Goal: Task Accomplishment & Management: Manage account settings

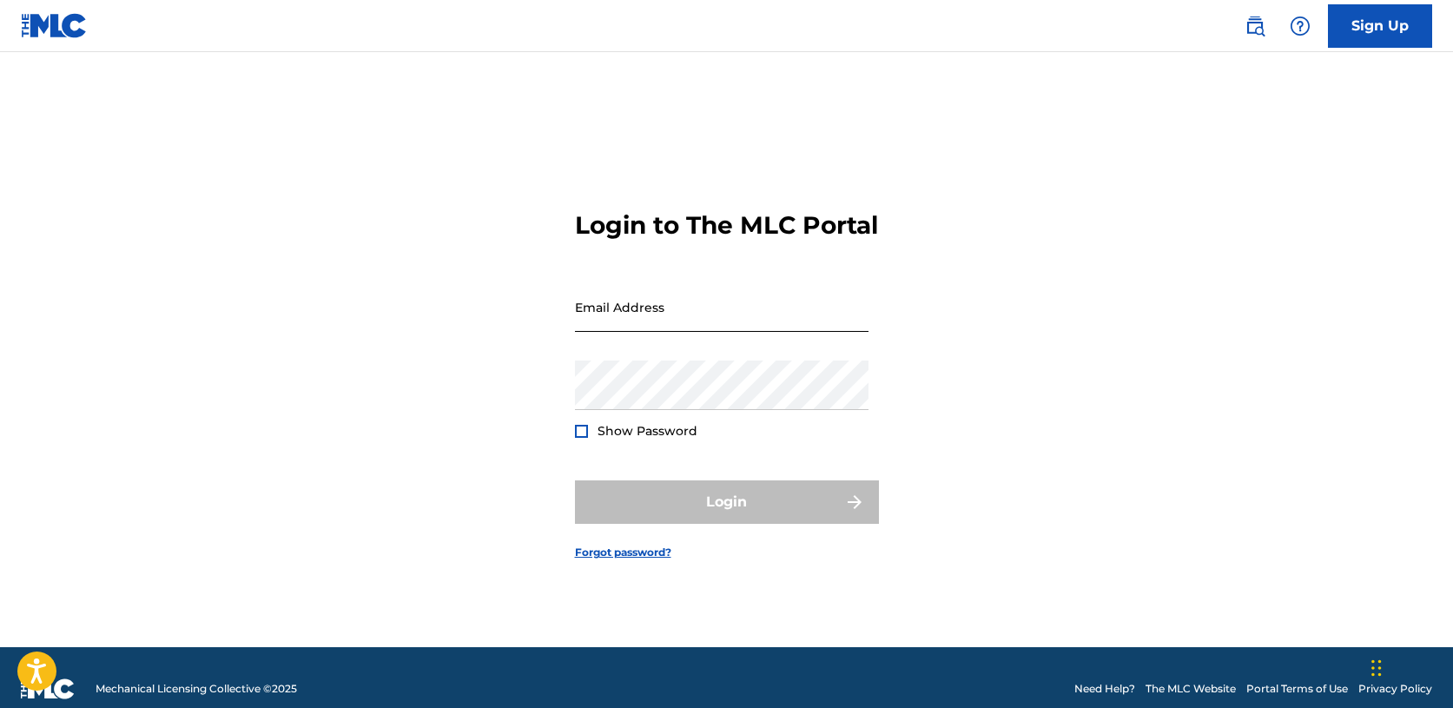
click at [665, 332] on input "Email Address" at bounding box center [722, 307] width 294 height 50
click at [732, 326] on input "Email Address" at bounding box center [722, 307] width 294 height 50
type input "[EMAIL_ADDRESS][DOMAIN_NAME]"
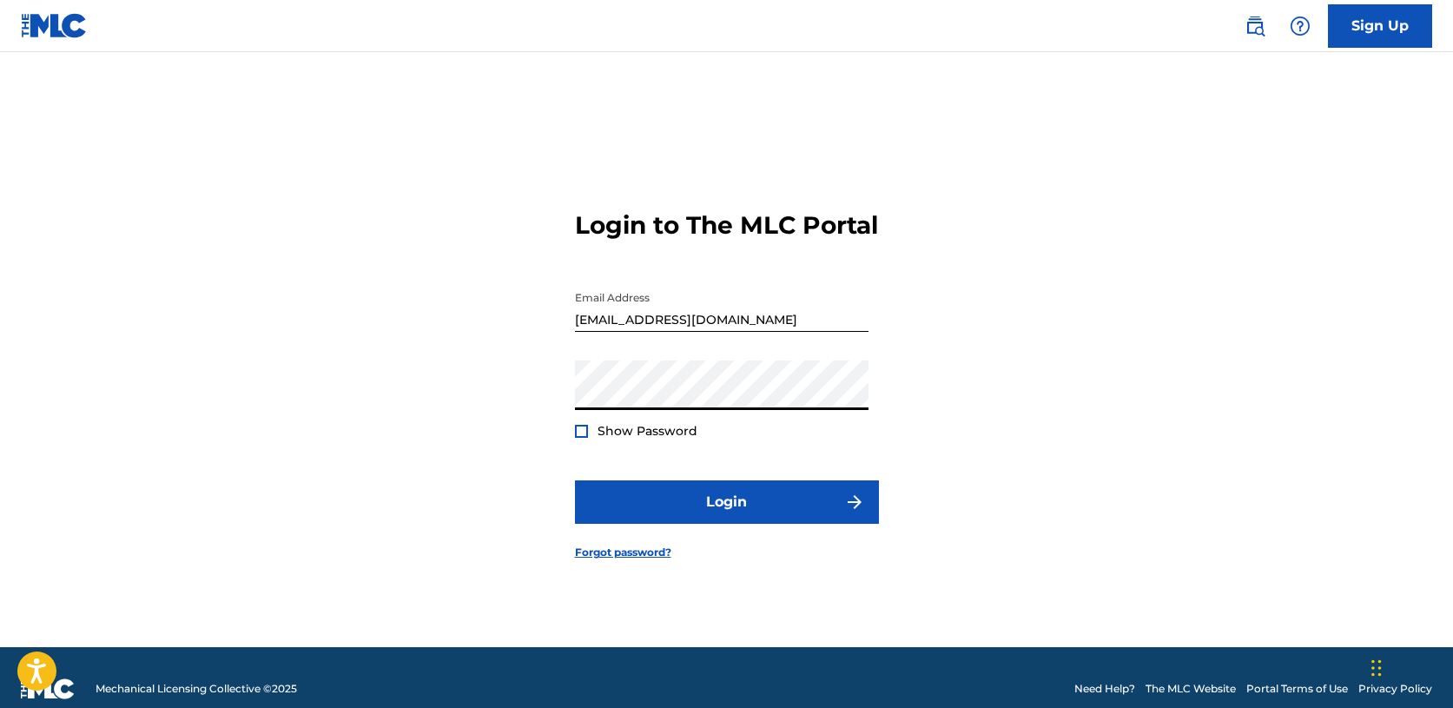
click at [575, 480] on button "Login" at bounding box center [727, 501] width 304 height 43
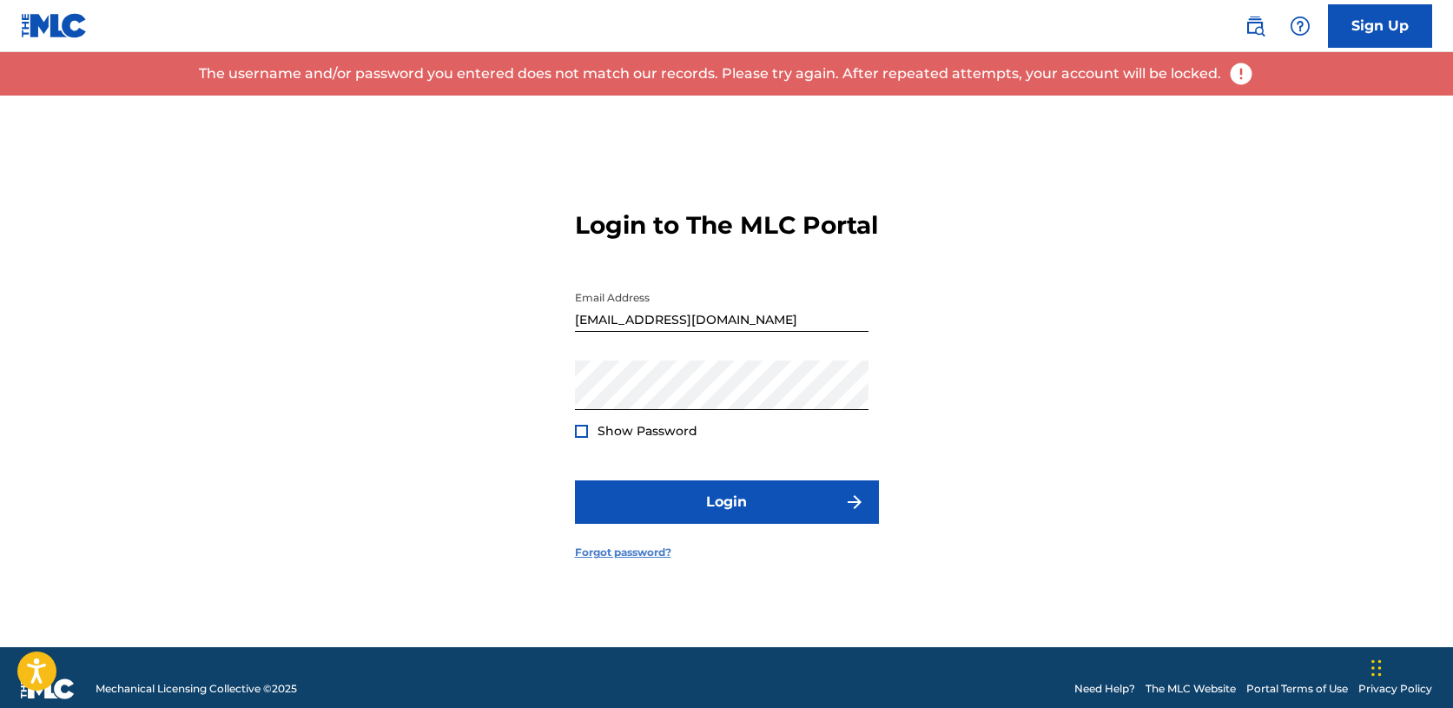
click at [618, 560] on link "Forgot password?" at bounding box center [623, 553] width 96 height 16
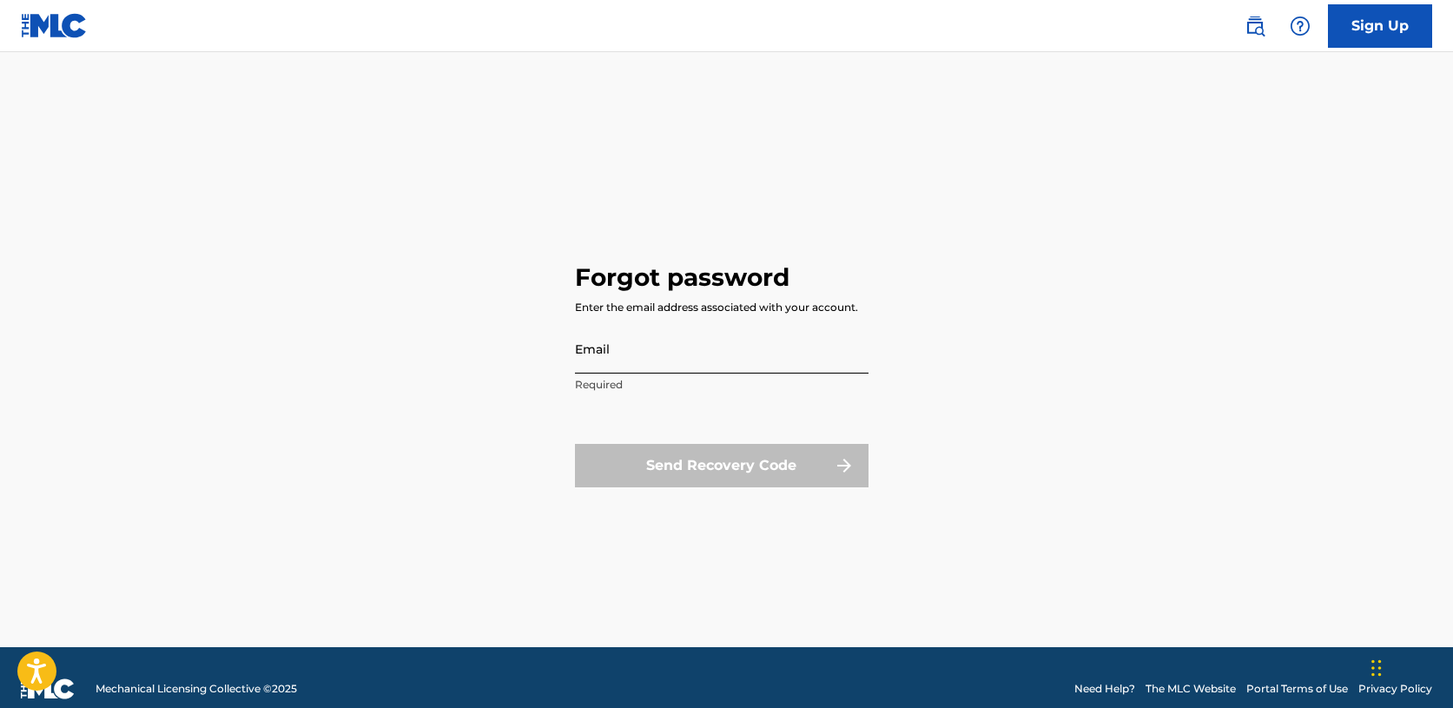
click at [692, 361] on input "Email" at bounding box center [722, 349] width 294 height 50
type input "[EMAIL_ADDRESS][DOMAIN_NAME]"
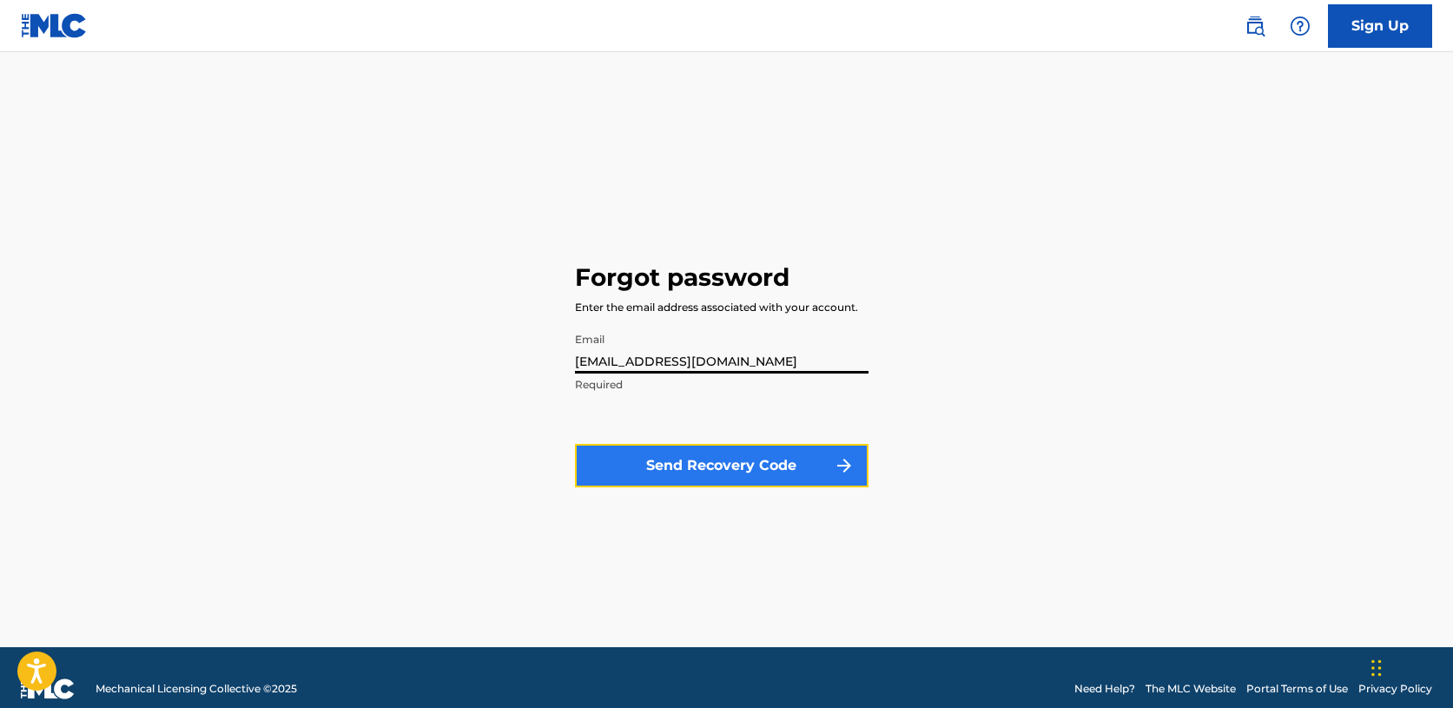
click at [694, 457] on button "Send Recovery Code" at bounding box center [722, 465] width 294 height 43
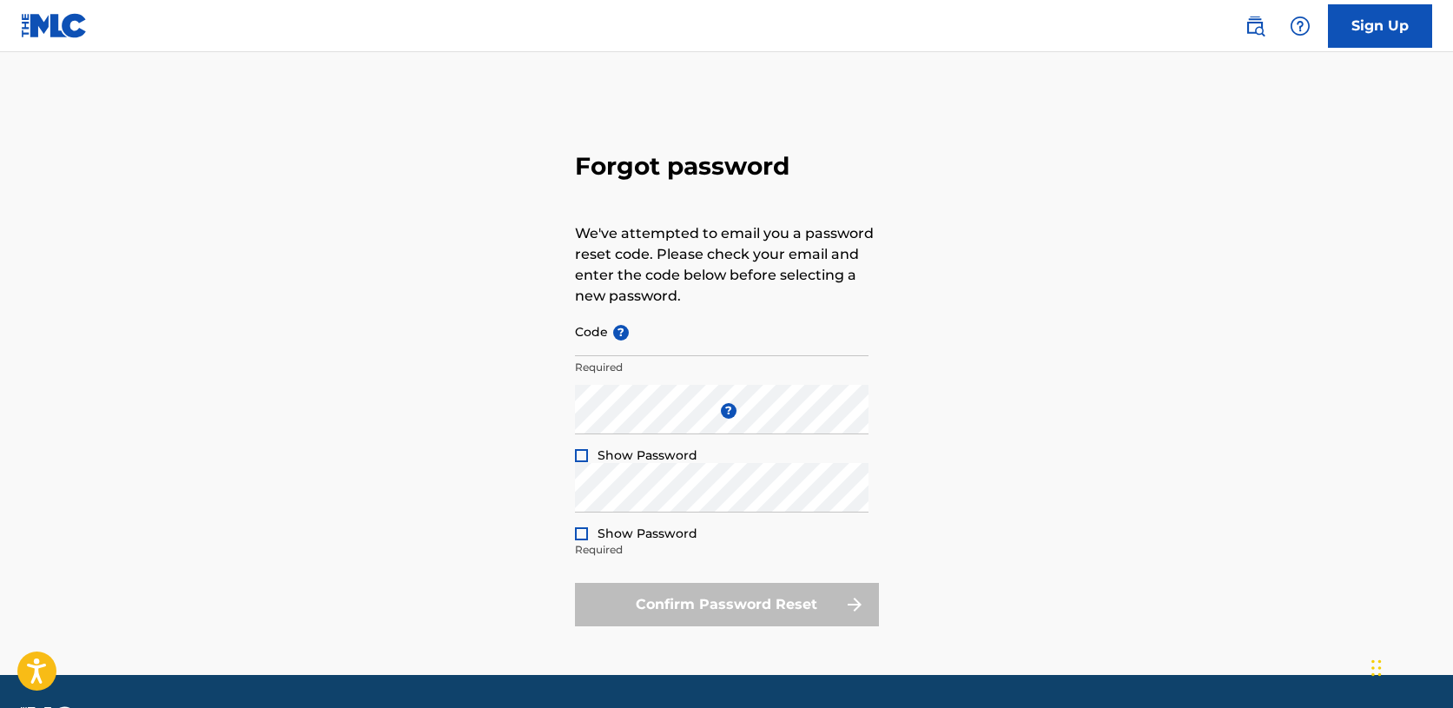
click at [1168, 346] on div "Forgot password We've attempted to email you a password reset code. Please chec…" at bounding box center [727, 385] width 1216 height 579
click at [1152, 343] on div "Forgot password We've attempted to email you a password reset code. Please chec…" at bounding box center [727, 385] width 1216 height 579
